Goal: Information Seeking & Learning: Learn about a topic

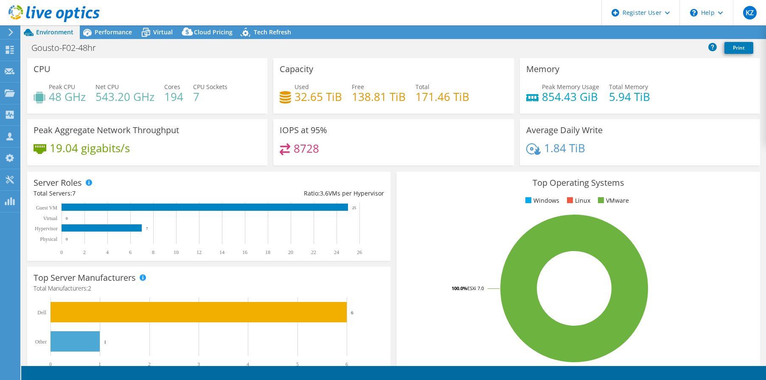
select select "USD"
click at [159, 29] on span "Virtual" at bounding box center [163, 32] width 20 height 8
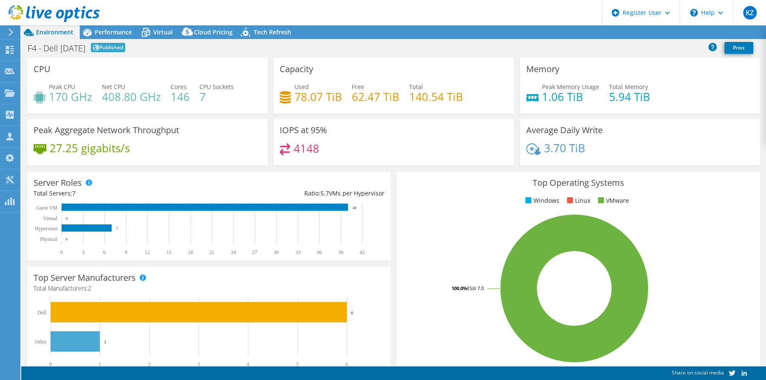
select select "USD"
click at [153, 28] on span "Virtual" at bounding box center [163, 32] width 20 height 8
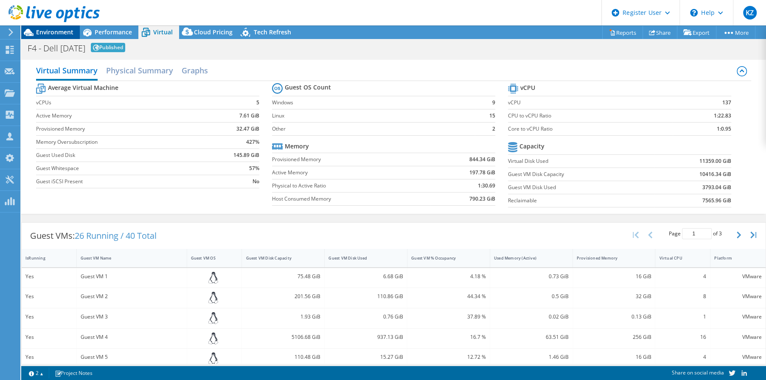
click at [56, 29] on span "Environment" at bounding box center [54, 32] width 37 height 8
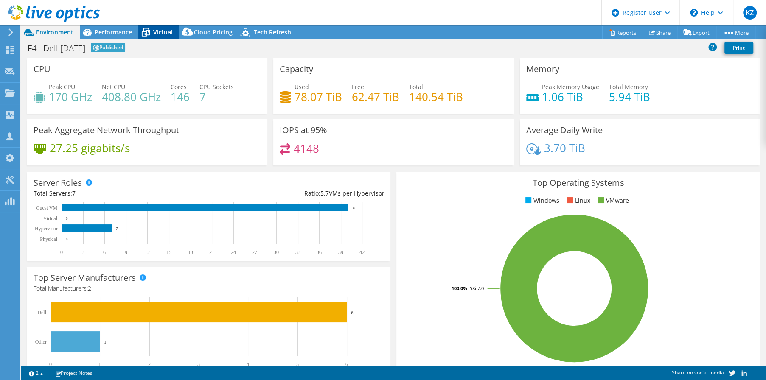
click at [163, 30] on span "Virtual" at bounding box center [163, 32] width 20 height 8
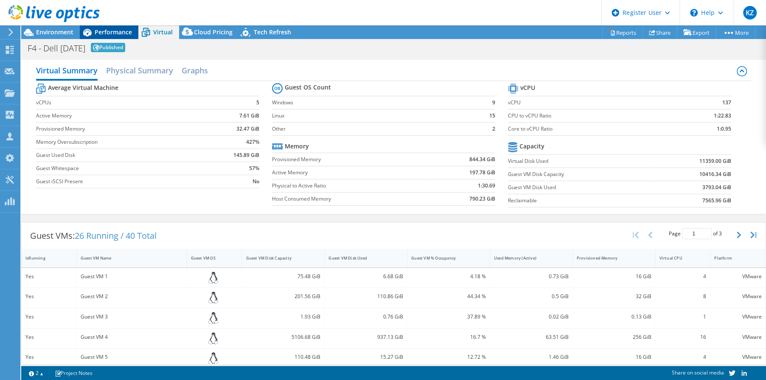
click at [107, 28] on span "Performance" at bounding box center [113, 32] width 37 height 8
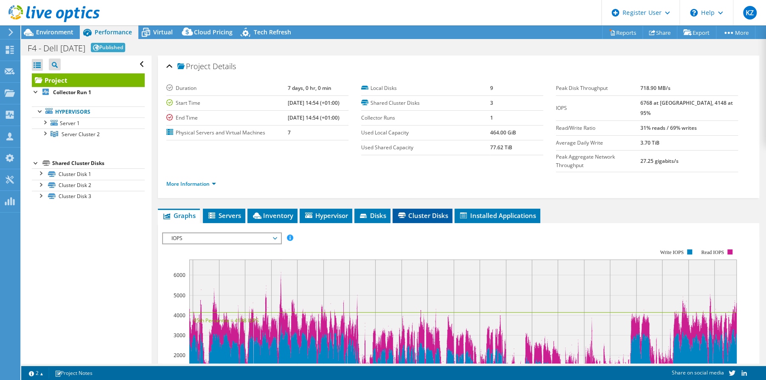
click at [420, 211] on span "Cluster Disks" at bounding box center [422, 215] width 51 height 8
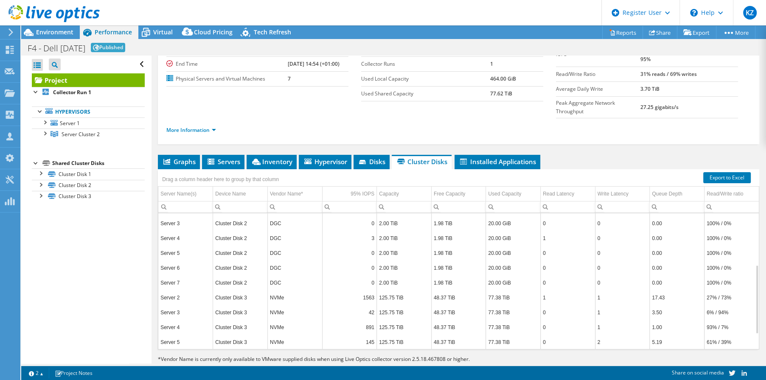
scroll to position [54, 0]
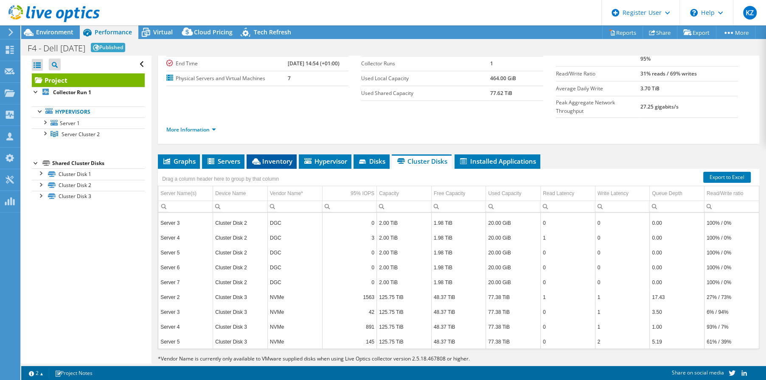
click at [273, 157] on span "Inventory" at bounding box center [272, 161] width 42 height 8
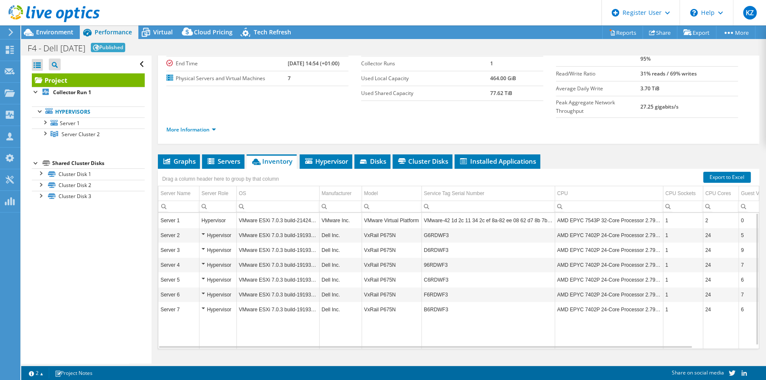
click at [166, 213] on td "Server 1" at bounding box center [178, 220] width 41 height 15
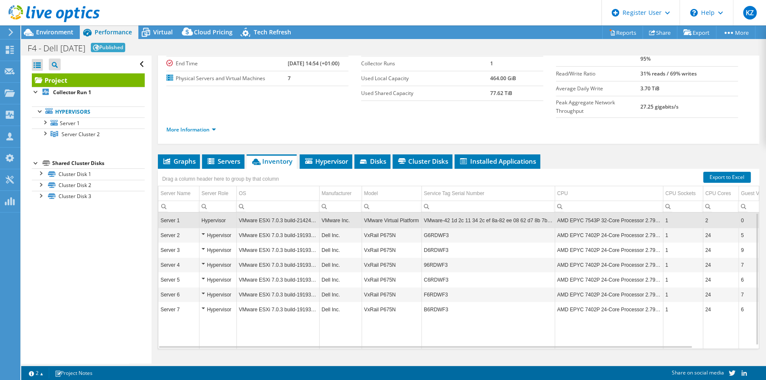
click at [210, 216] on div "Hypervisor" at bounding box center [218, 221] width 33 height 10
click at [585, 213] on td "AMD EPYC 7543P 32-Core Processor 2.79 GHz" at bounding box center [609, 220] width 108 height 15
click at [335, 157] on span "Hypervisor" at bounding box center [326, 161] width 44 height 8
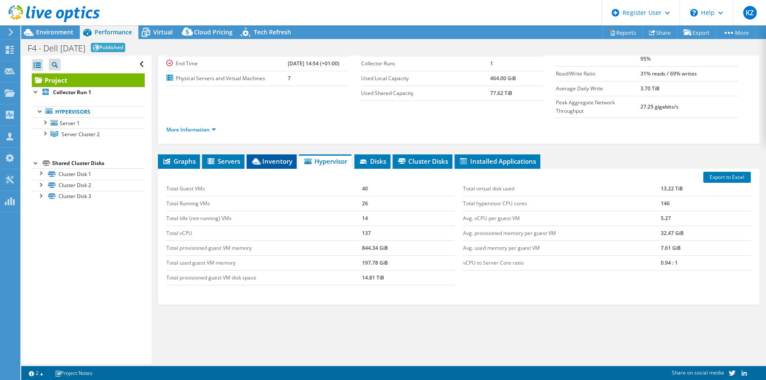
click at [277, 157] on span "Inventory" at bounding box center [272, 161] width 42 height 8
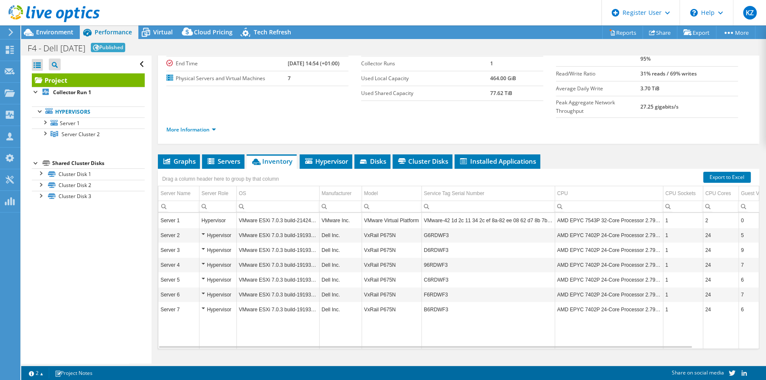
click at [203, 305] on div "Hypervisor" at bounding box center [218, 310] width 33 height 10
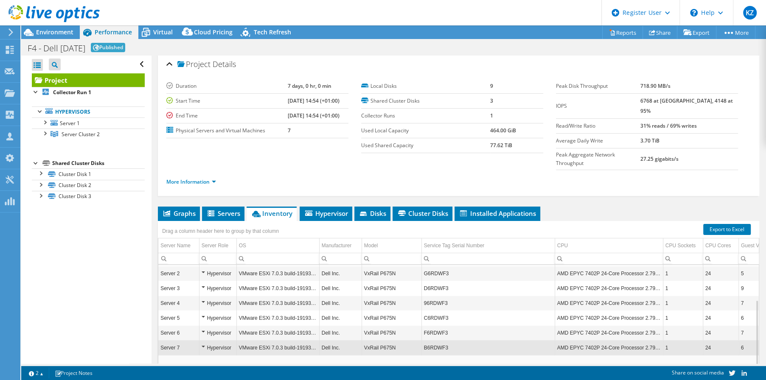
scroll to position [0, 0]
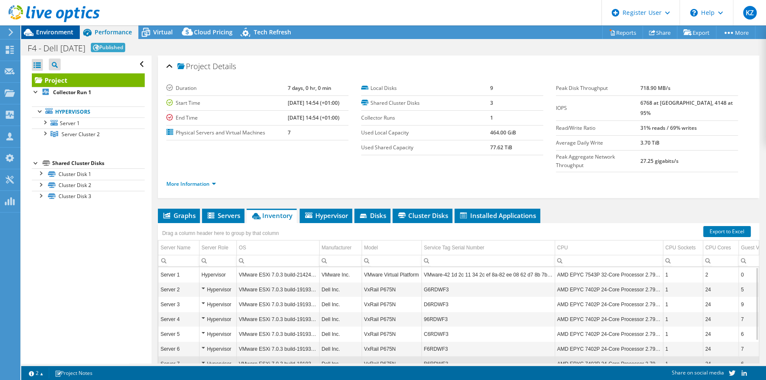
click at [51, 35] on span "Environment" at bounding box center [54, 32] width 37 height 8
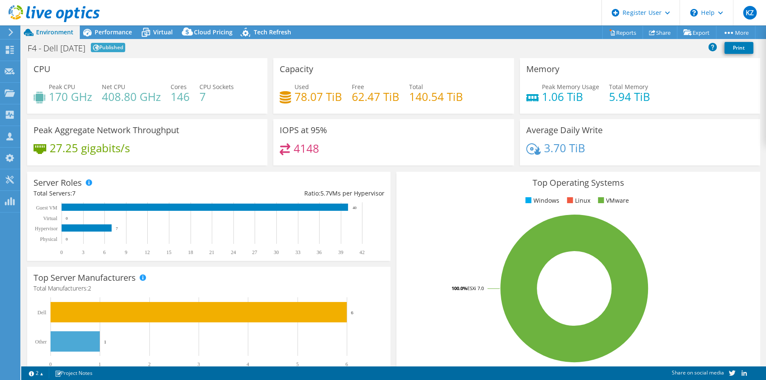
click at [203, 184] on div "Server Roles Physical Servers represent bare metal servers that were targets of…" at bounding box center [209, 216] width 364 height 89
click at [111, 32] on span "Performance" at bounding box center [113, 32] width 37 height 8
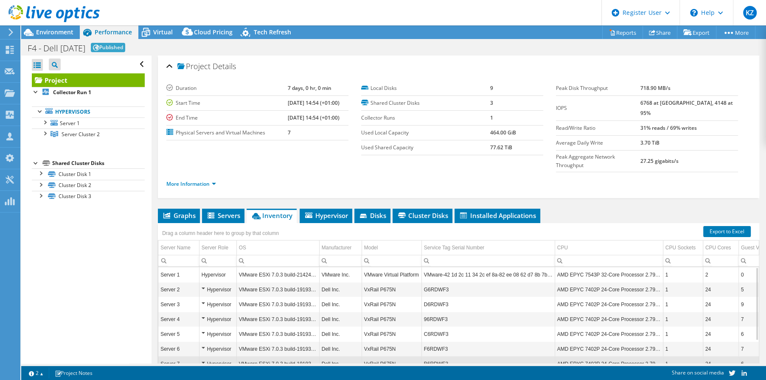
click at [434, 282] on td "G6RDWF3" at bounding box center [488, 289] width 133 height 15
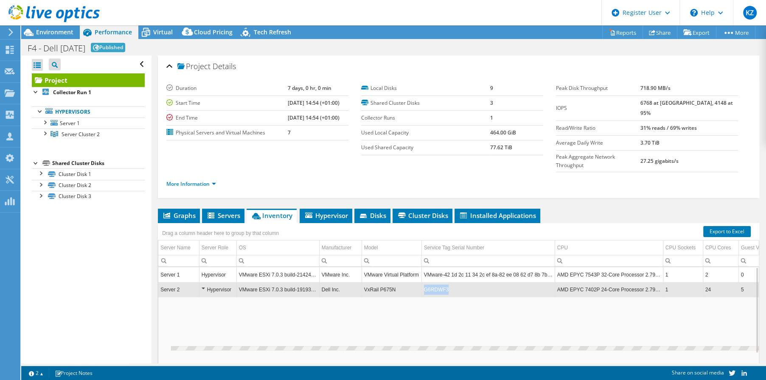
click at [434, 282] on td "G6RDWF3" at bounding box center [488, 289] width 133 height 15
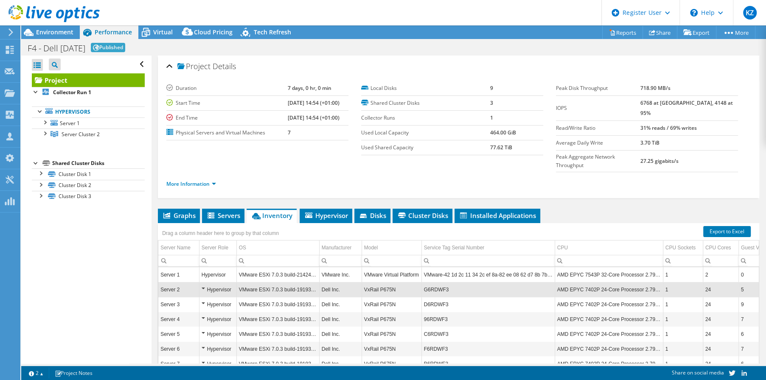
click at [430, 282] on td "G6RDWF3" at bounding box center [488, 289] width 133 height 15
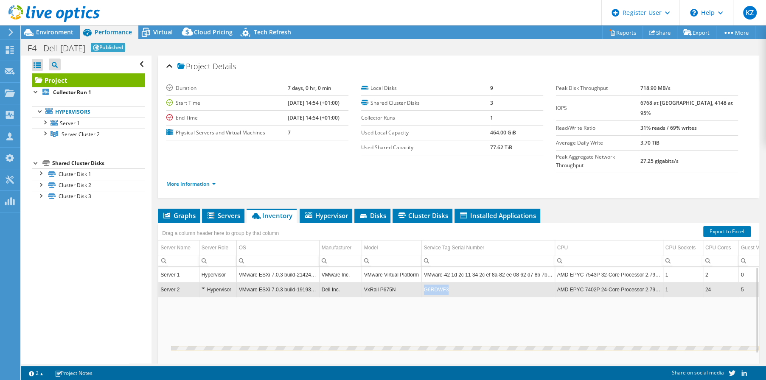
click at [430, 282] on td "G6RDWF3" at bounding box center [488, 289] width 133 height 15
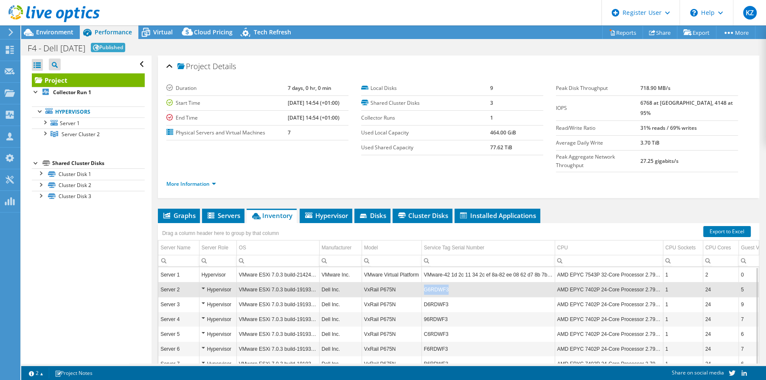
drag, startPoint x: 450, startPoint y: 271, endPoint x: 425, endPoint y: 273, distance: 25.1
click at [425, 282] on td "G6RDWF3" at bounding box center [488, 289] width 133 height 15
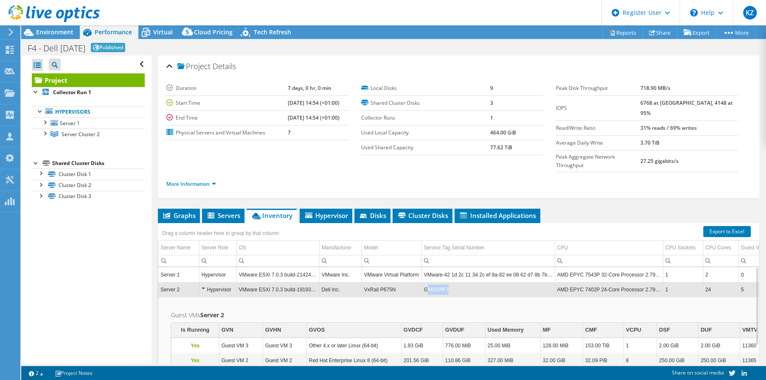
drag, startPoint x: 451, startPoint y: 269, endPoint x: 426, endPoint y: 271, distance: 25.6
click at [426, 282] on td "G6RDWF3" at bounding box center [488, 289] width 133 height 15
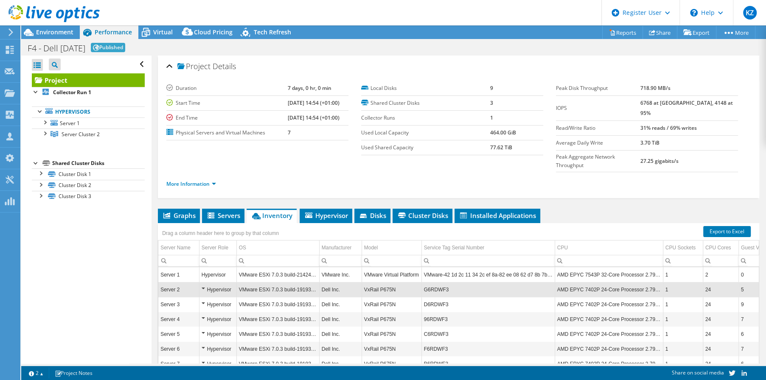
click at [435, 282] on td "G6RDWF3" at bounding box center [488, 289] width 133 height 15
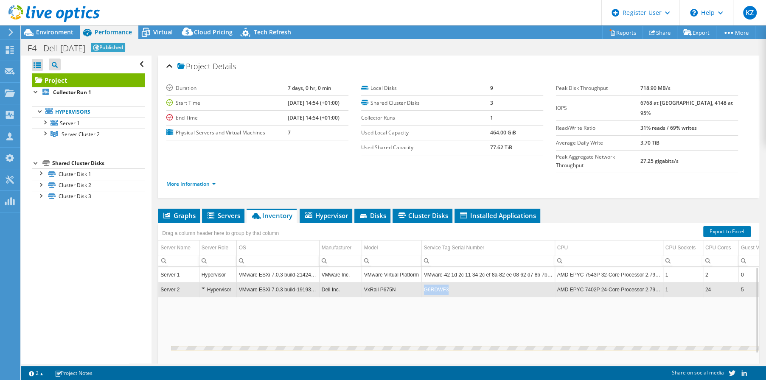
click at [435, 282] on td "G6RDWF3" at bounding box center [488, 289] width 133 height 15
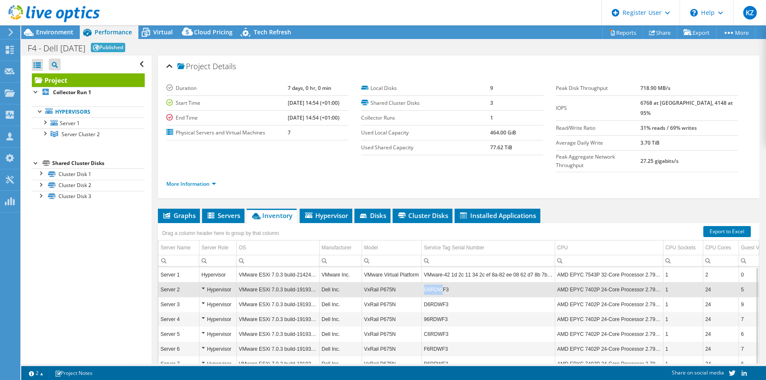
drag, startPoint x: 420, startPoint y: 272, endPoint x: 440, endPoint y: 273, distance: 20.0
click at [440, 282] on tr "Server 2 Hypervisor VMware ESXi 7.0.3 build-19193900 Dell Inc. VxRail P675N G6R…" at bounding box center [488, 289] width 661 height 15
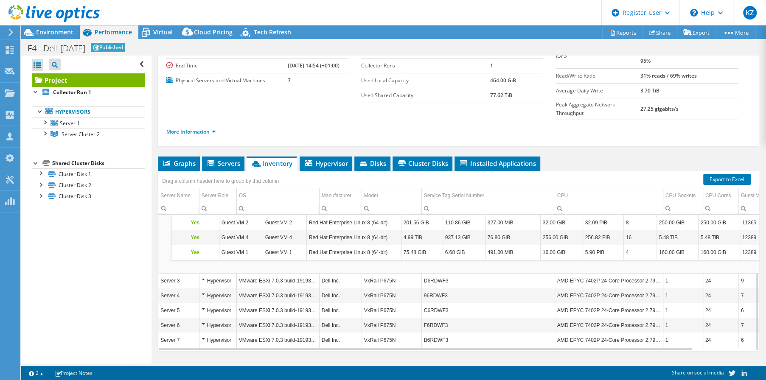
scroll to position [54, 0]
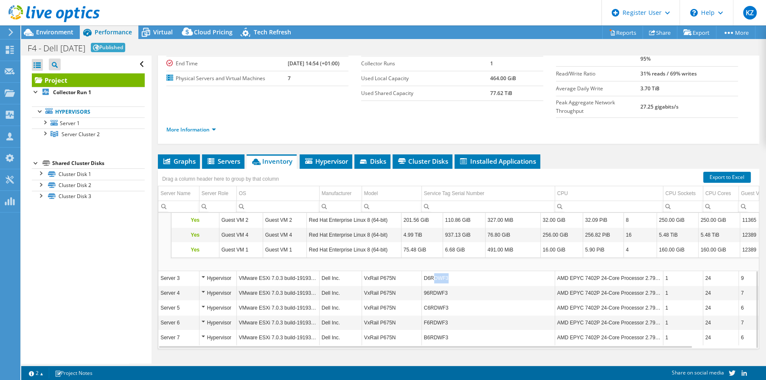
drag, startPoint x: 445, startPoint y: 262, endPoint x: 433, endPoint y: 262, distance: 12.3
click at [433, 271] on td "D6RDWF3" at bounding box center [488, 278] width 133 height 15
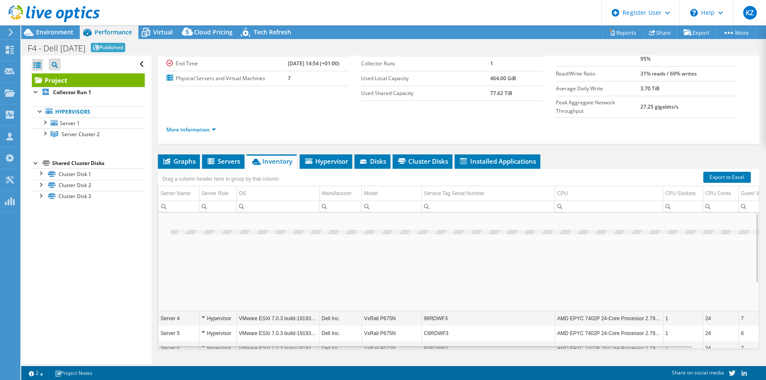
scroll to position [0, 0]
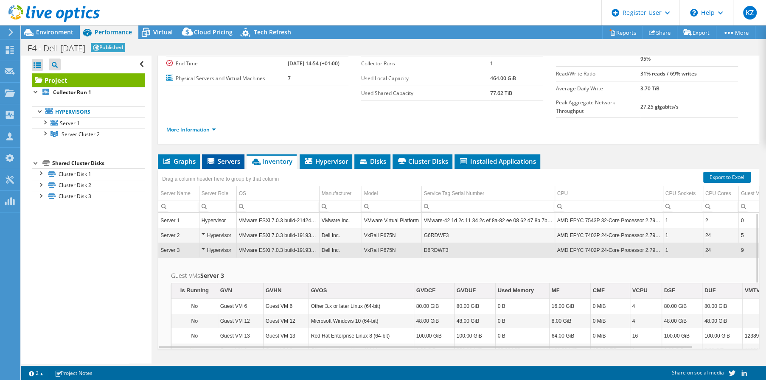
click at [224, 157] on span "Servers" at bounding box center [223, 161] width 34 height 8
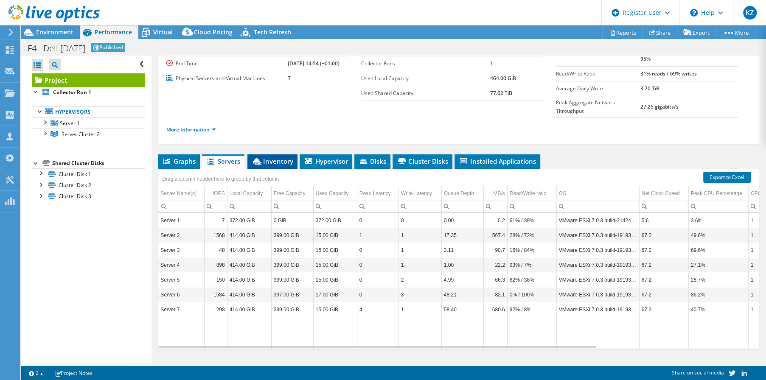
click at [275, 157] on span "Inventory" at bounding box center [273, 161] width 42 height 8
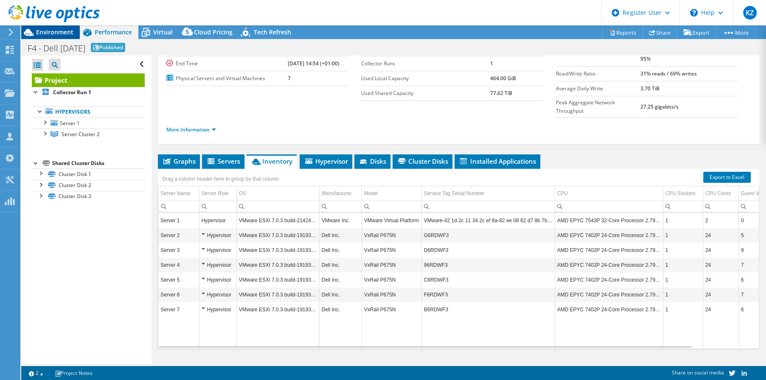
click at [49, 36] on div "Environment" at bounding box center [50, 32] width 59 height 14
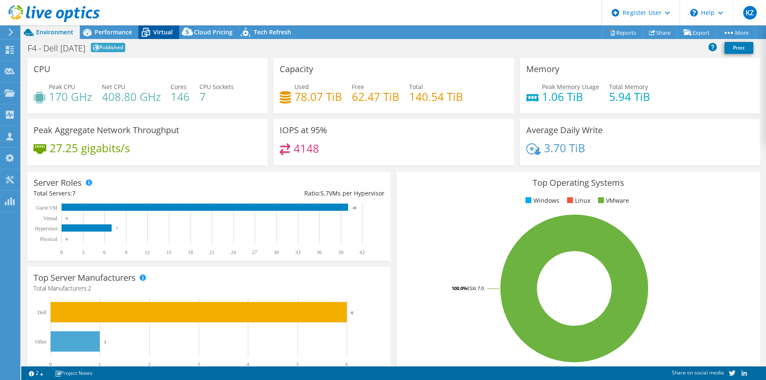
click at [160, 34] on span "Virtual" at bounding box center [163, 32] width 20 height 8
